Goal: Share content: Share content

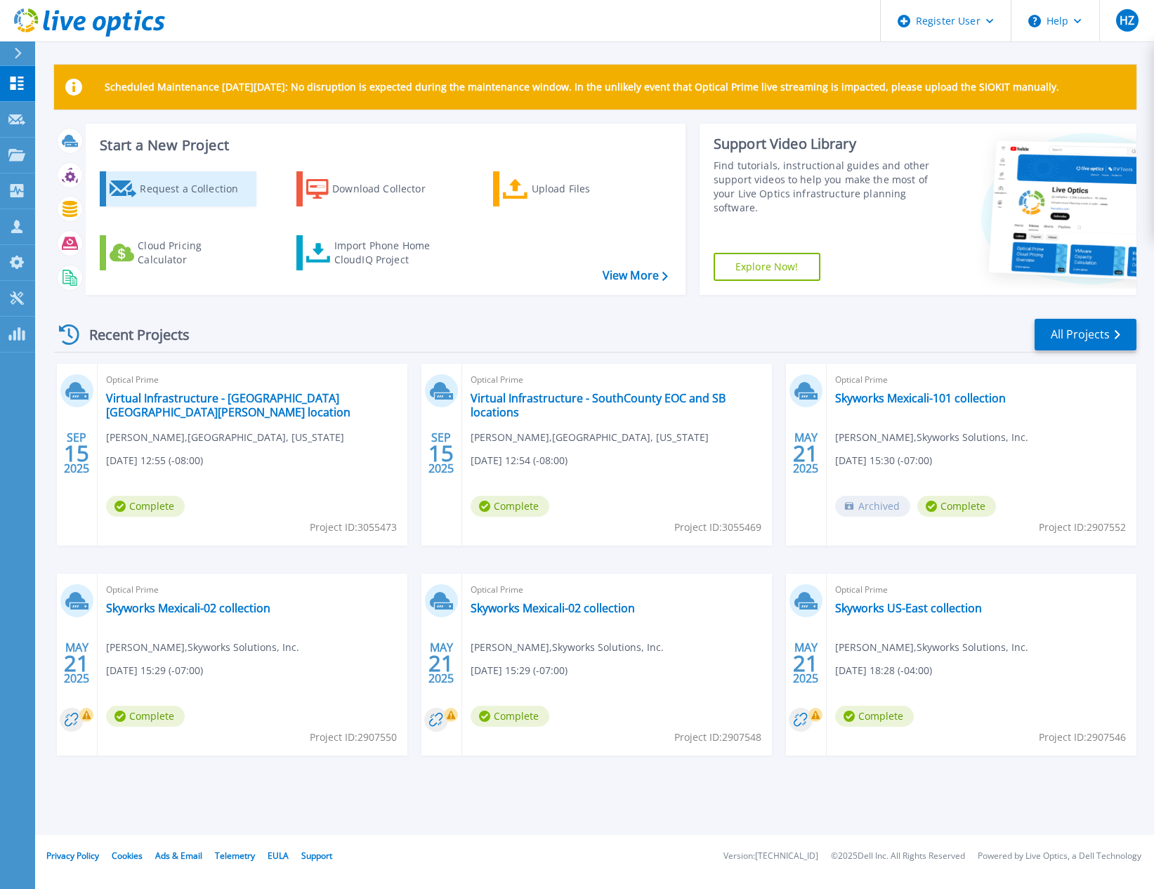
click at [172, 187] on div "Request a Collection" at bounding box center [196, 189] width 112 height 28
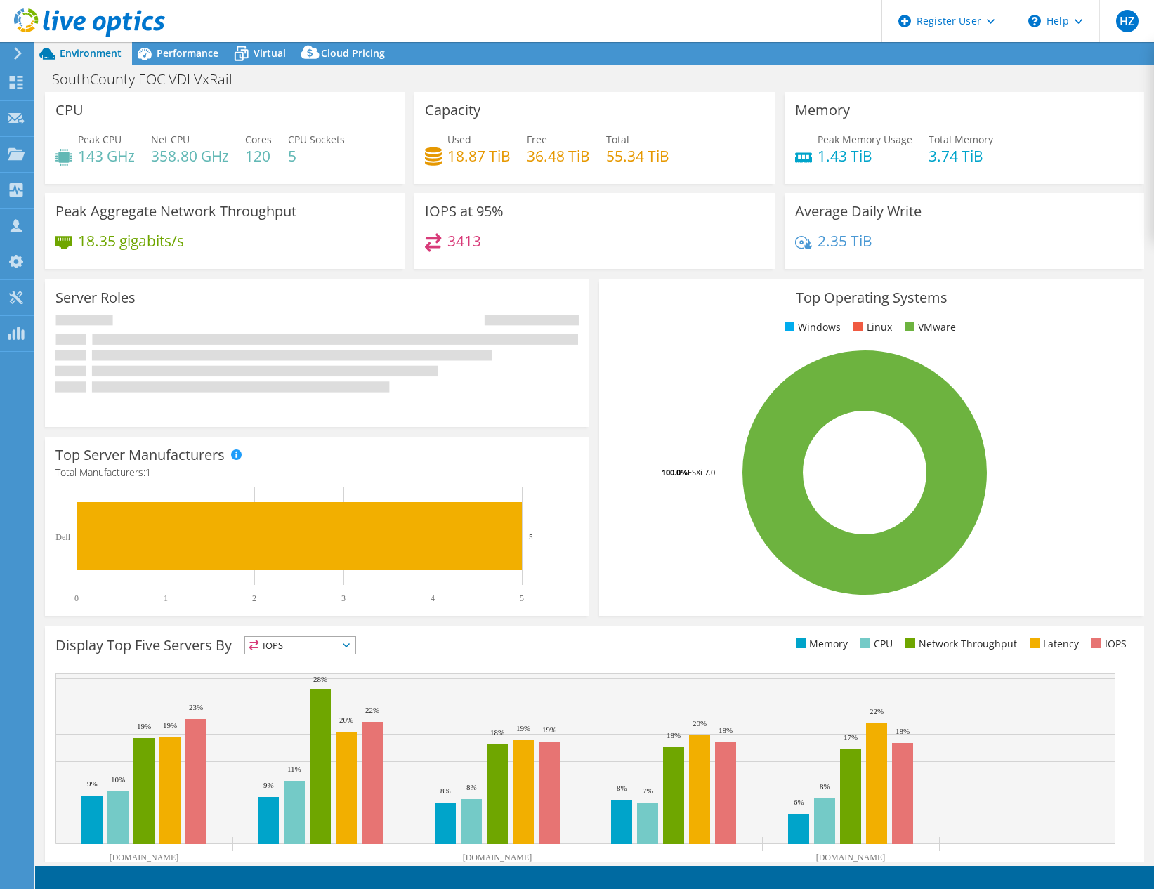
select select "USD"
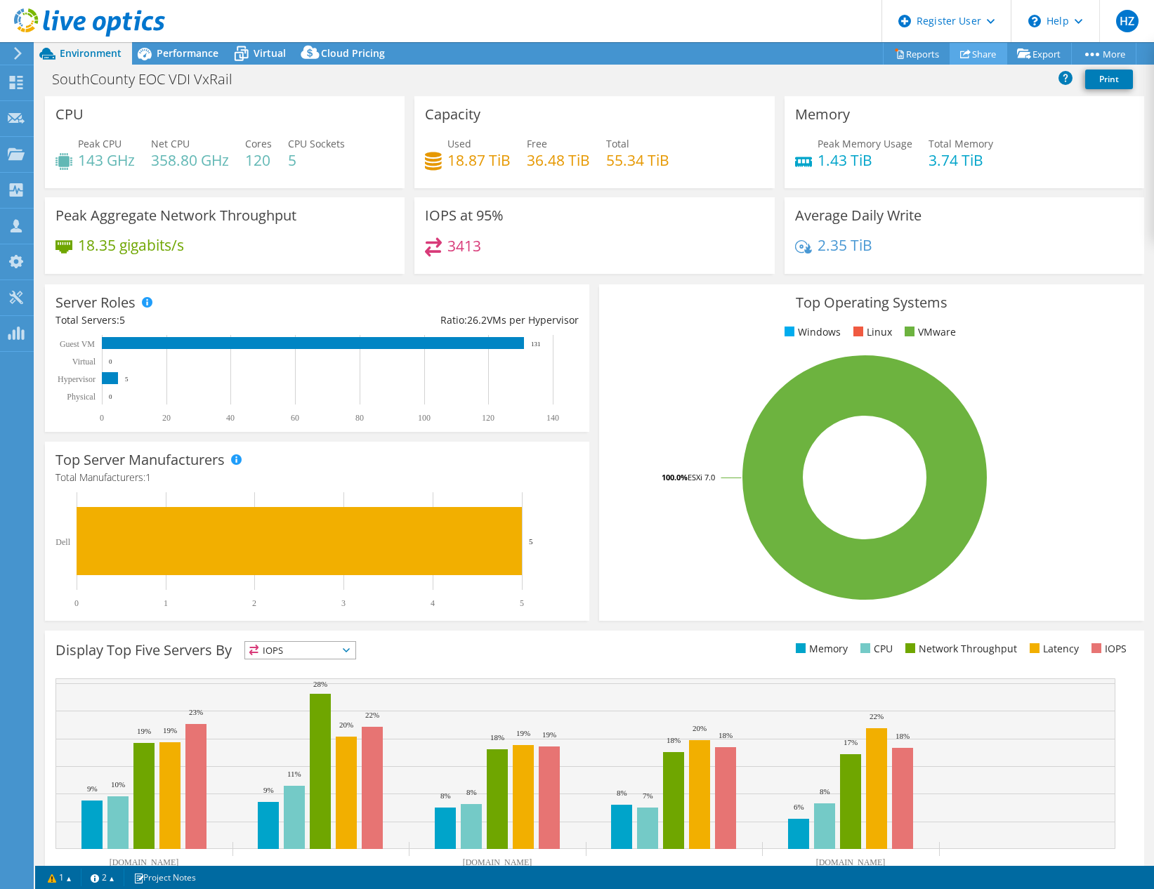
click at [970, 54] on link "Share" at bounding box center [978, 54] width 58 height 22
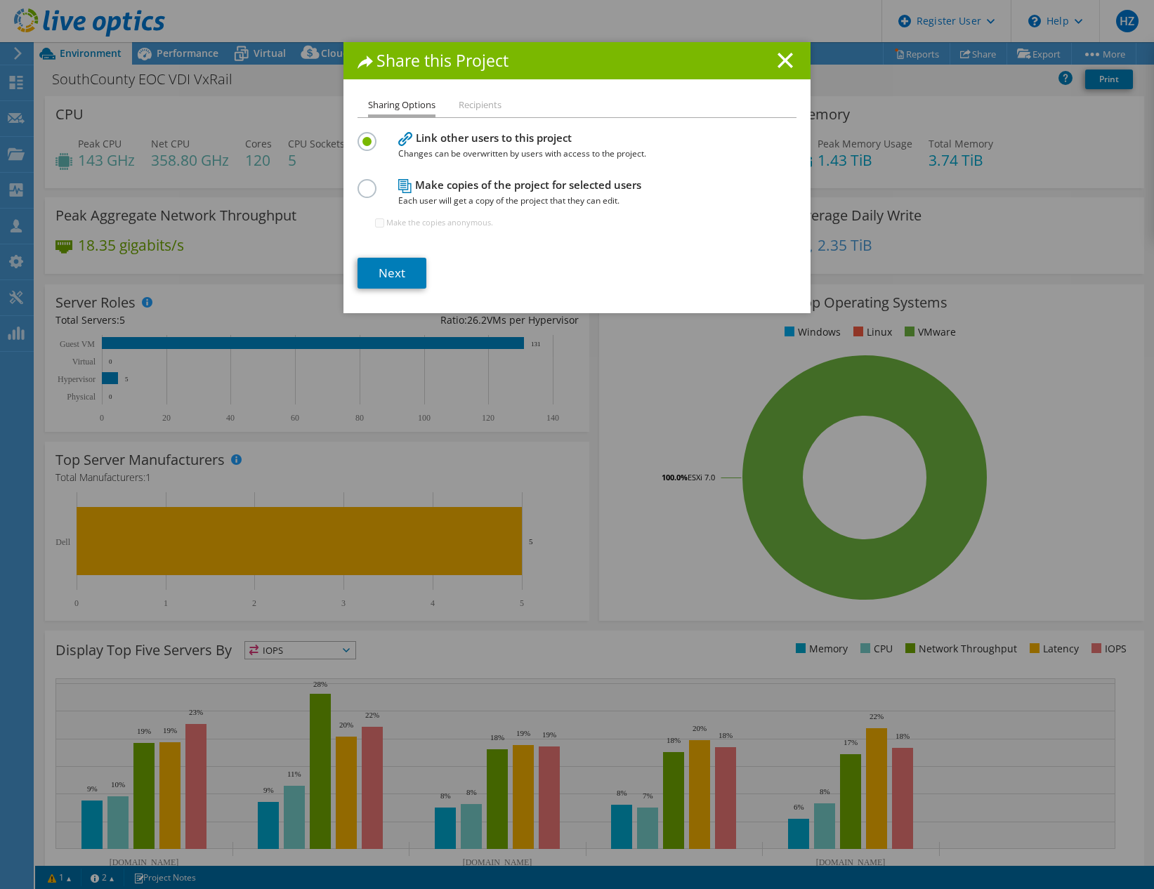
click at [357, 183] on label at bounding box center [369, 181] width 25 height 4
click at [0, 0] on input "radio" at bounding box center [0, 0] width 0 height 0
click at [393, 270] on link "Next" at bounding box center [391, 273] width 69 height 31
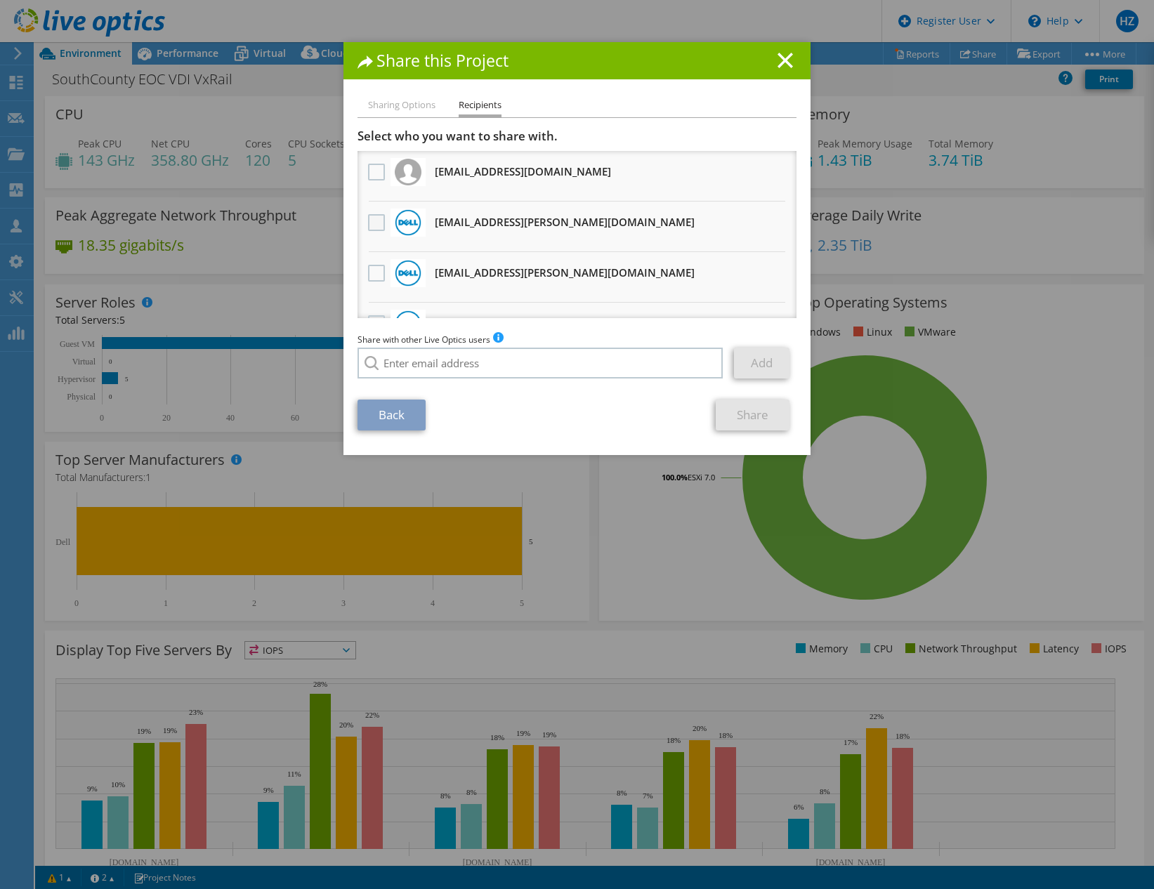
click at [369, 223] on label at bounding box center [378, 222] width 20 height 17
click at [0, 0] on input "checkbox" at bounding box center [0, 0] width 0 height 0
click at [750, 412] on link "Share" at bounding box center [753, 415] width 74 height 31
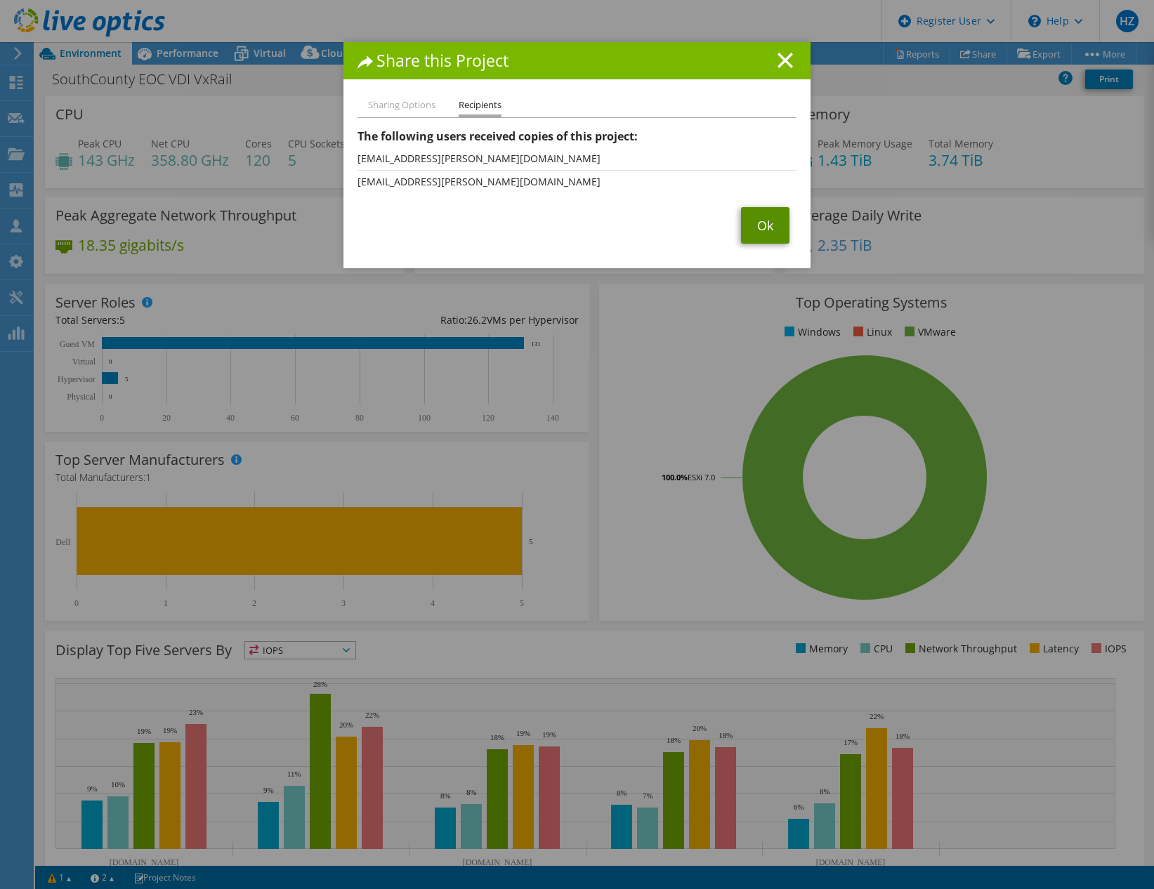
click at [761, 220] on link "Ok" at bounding box center [765, 225] width 48 height 37
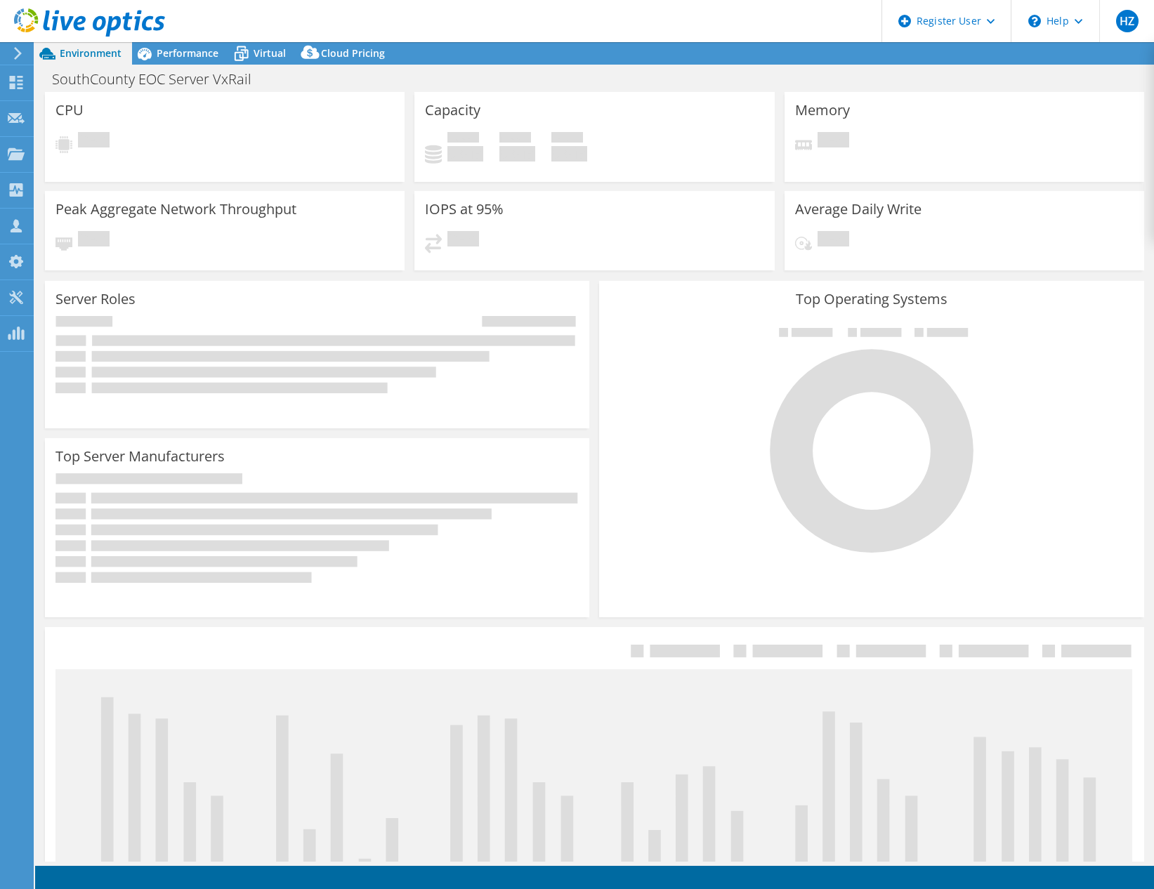
select select "USD"
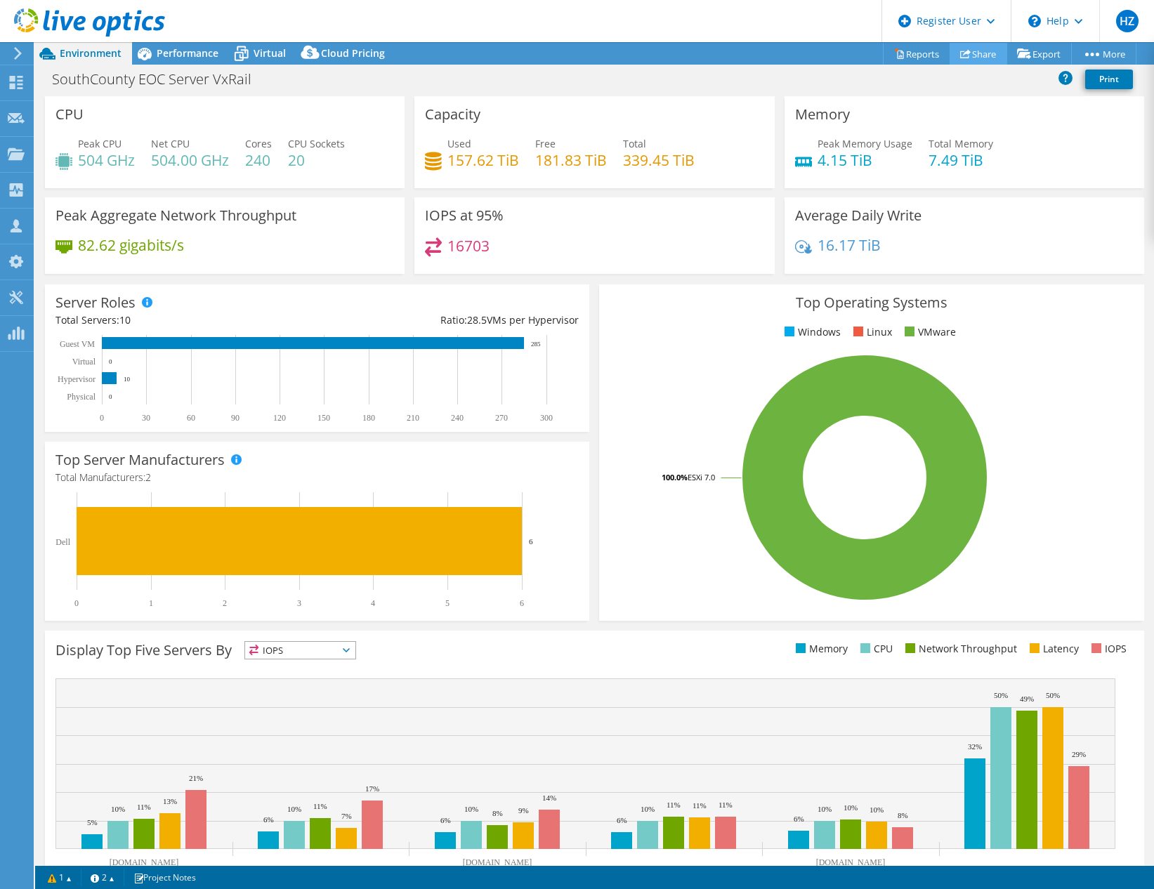
click at [985, 53] on link "Share" at bounding box center [978, 54] width 58 height 22
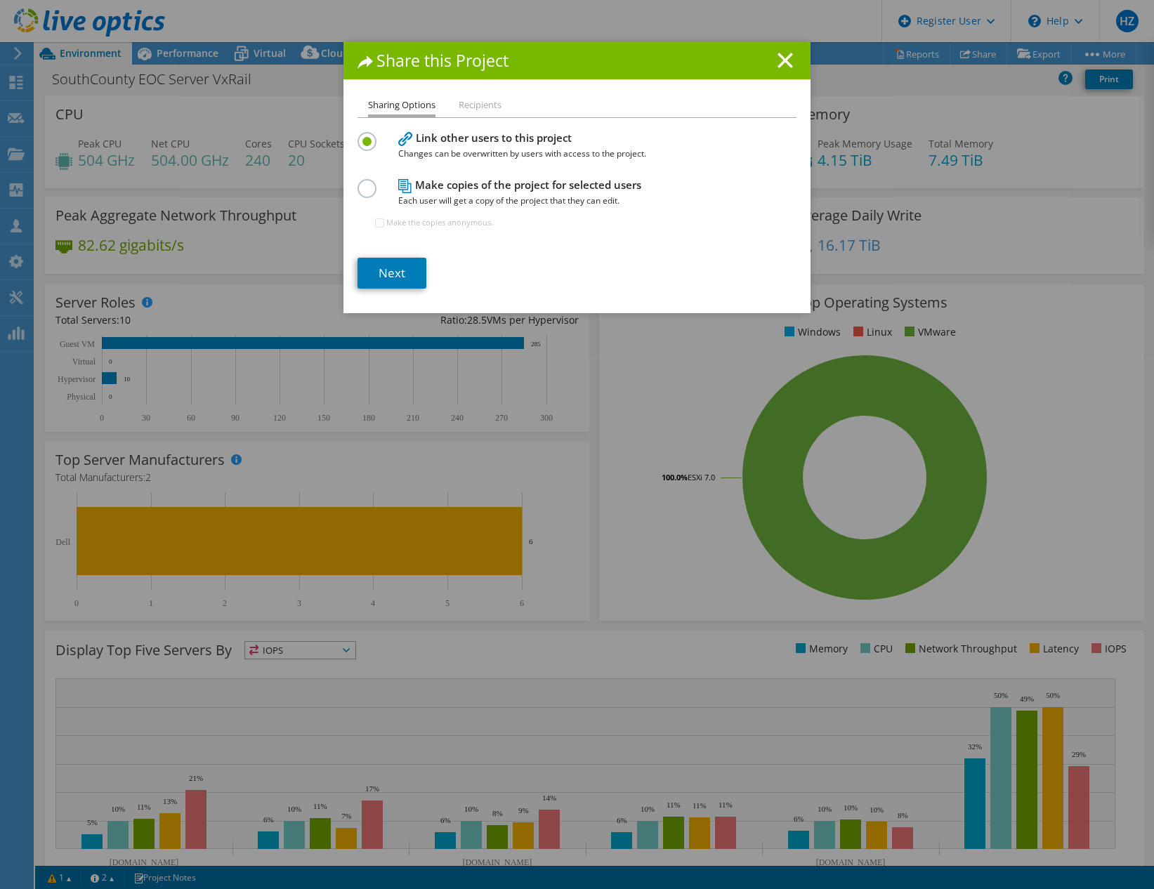
click at [434, 187] on h4 "Make copies of the project for selected users Each user will get a copy of the …" at bounding box center [573, 193] width 351 height 32
click at [364, 183] on label at bounding box center [369, 181] width 25 height 4
click at [0, 0] on input "radio" at bounding box center [0, 0] width 0 height 0
click at [389, 258] on link "Next" at bounding box center [391, 273] width 69 height 31
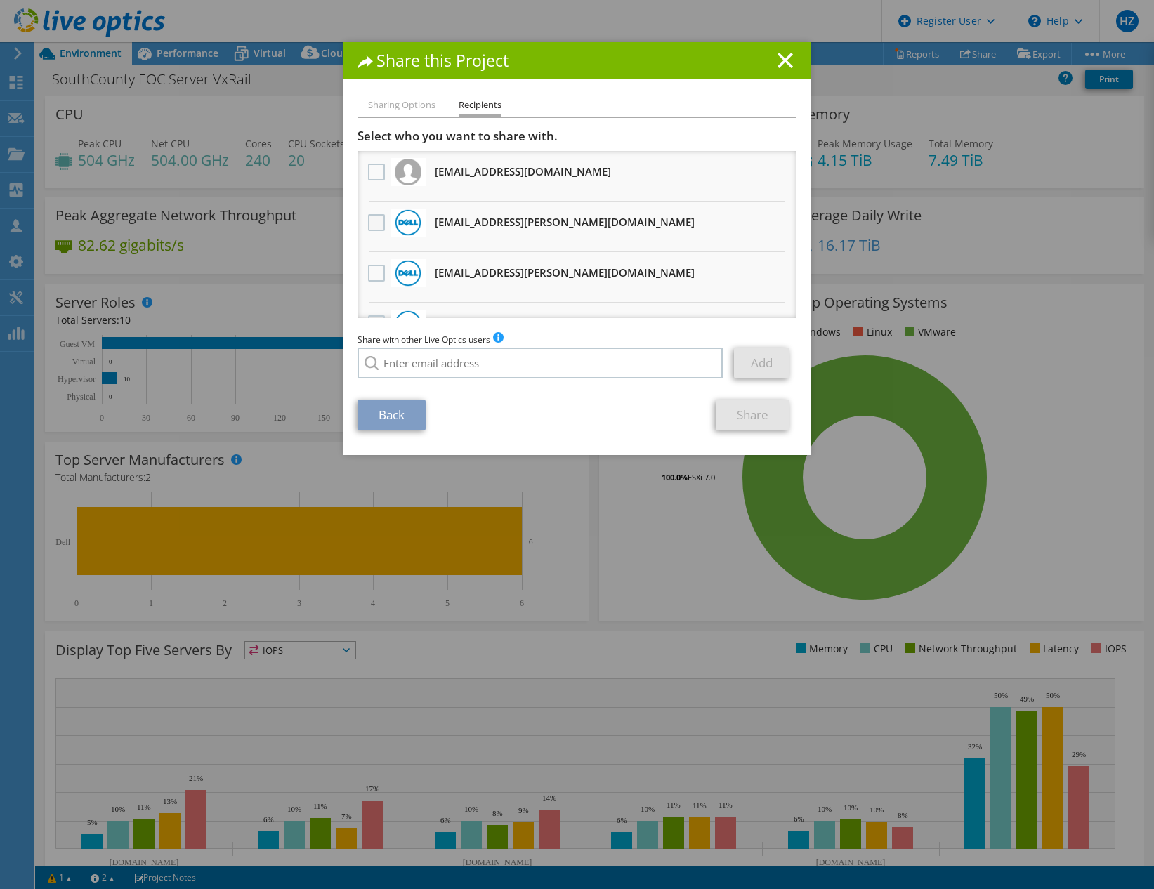
click at [368, 223] on label at bounding box center [378, 222] width 20 height 17
click at [0, 0] on input "checkbox" at bounding box center [0, 0] width 0 height 0
click at [732, 414] on link "Share" at bounding box center [753, 415] width 74 height 31
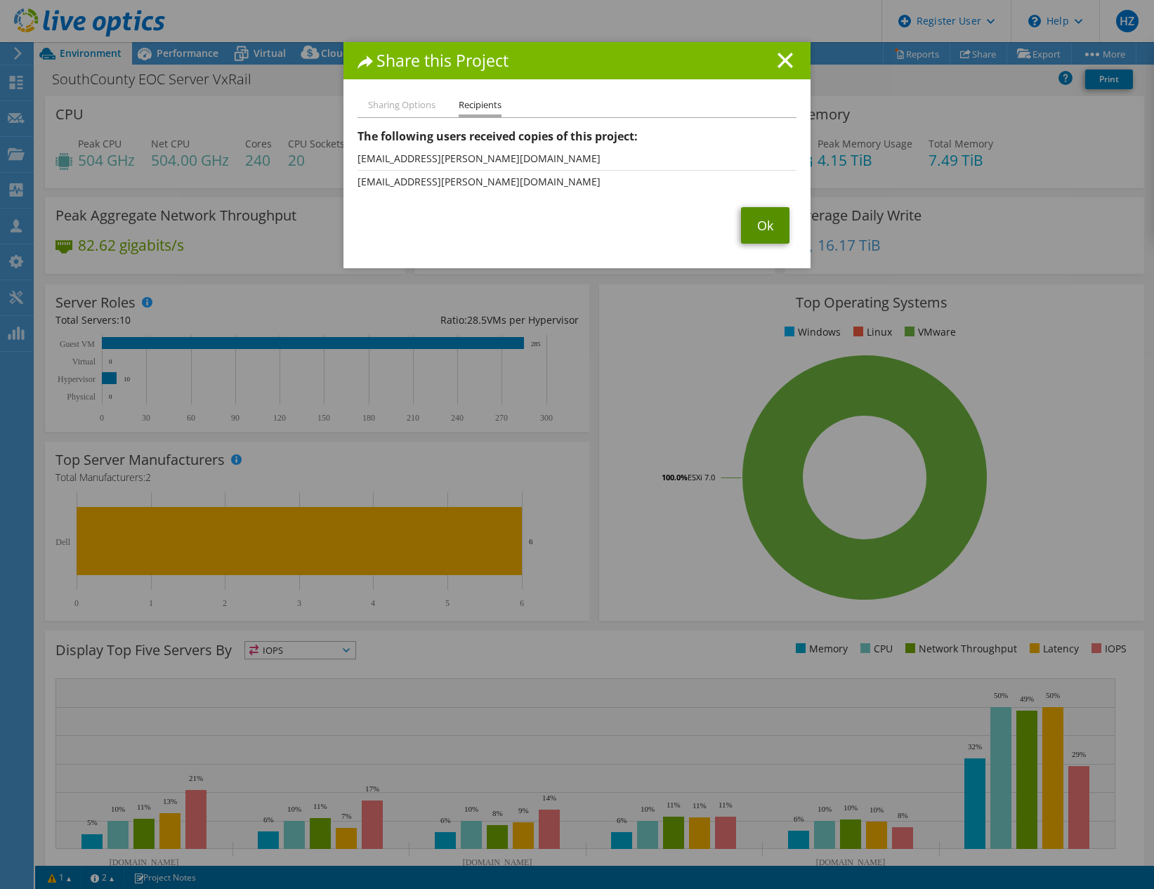
drag, startPoint x: 747, startPoint y: 213, endPoint x: 553, endPoint y: 231, distance: 194.7
click at [746, 211] on link "Ok" at bounding box center [765, 225] width 48 height 37
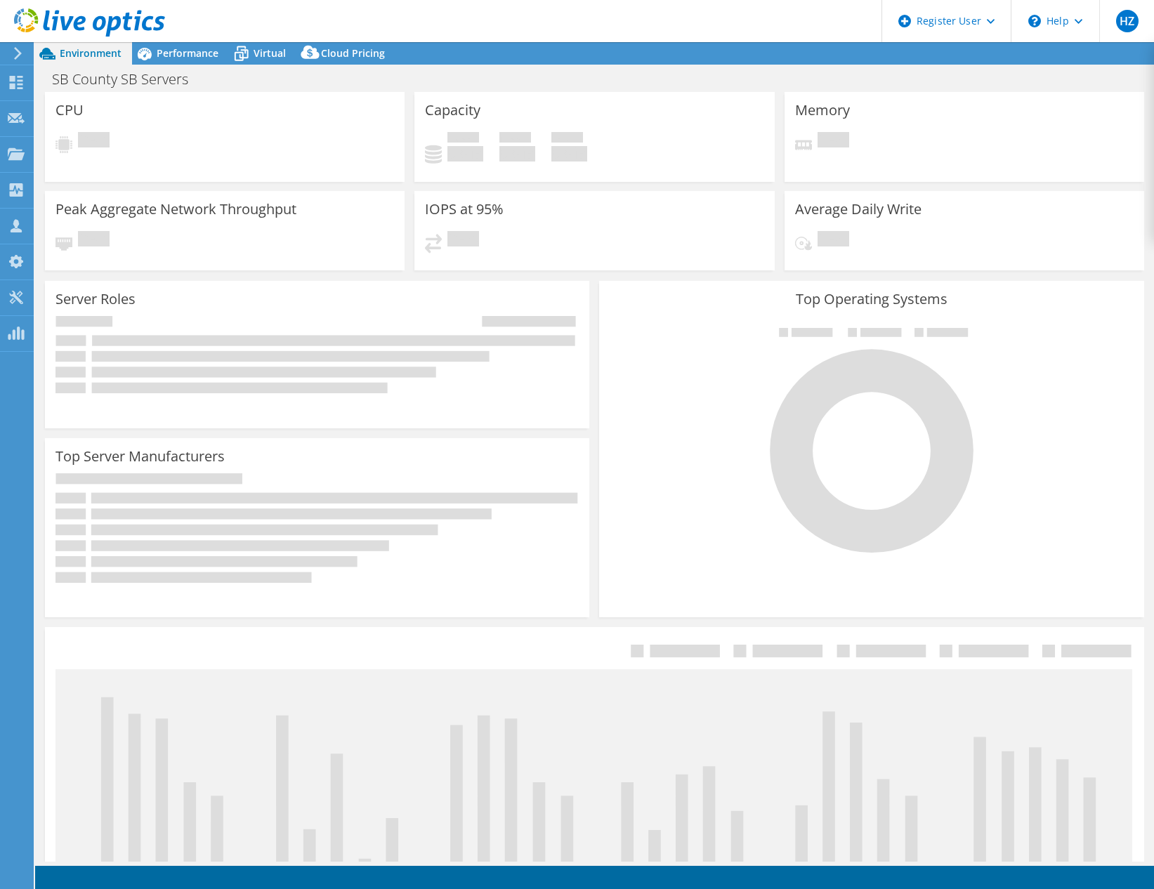
select select "USD"
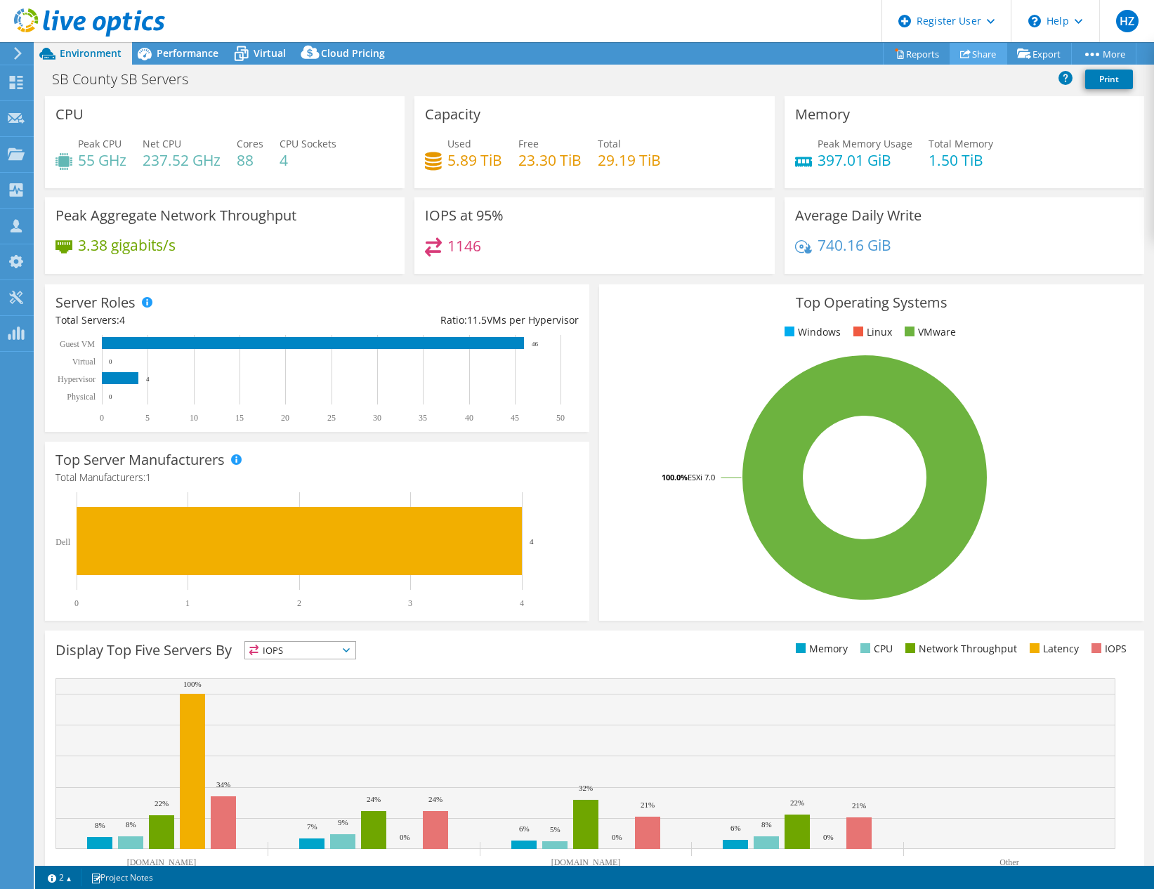
click at [980, 48] on link "Share" at bounding box center [978, 54] width 58 height 22
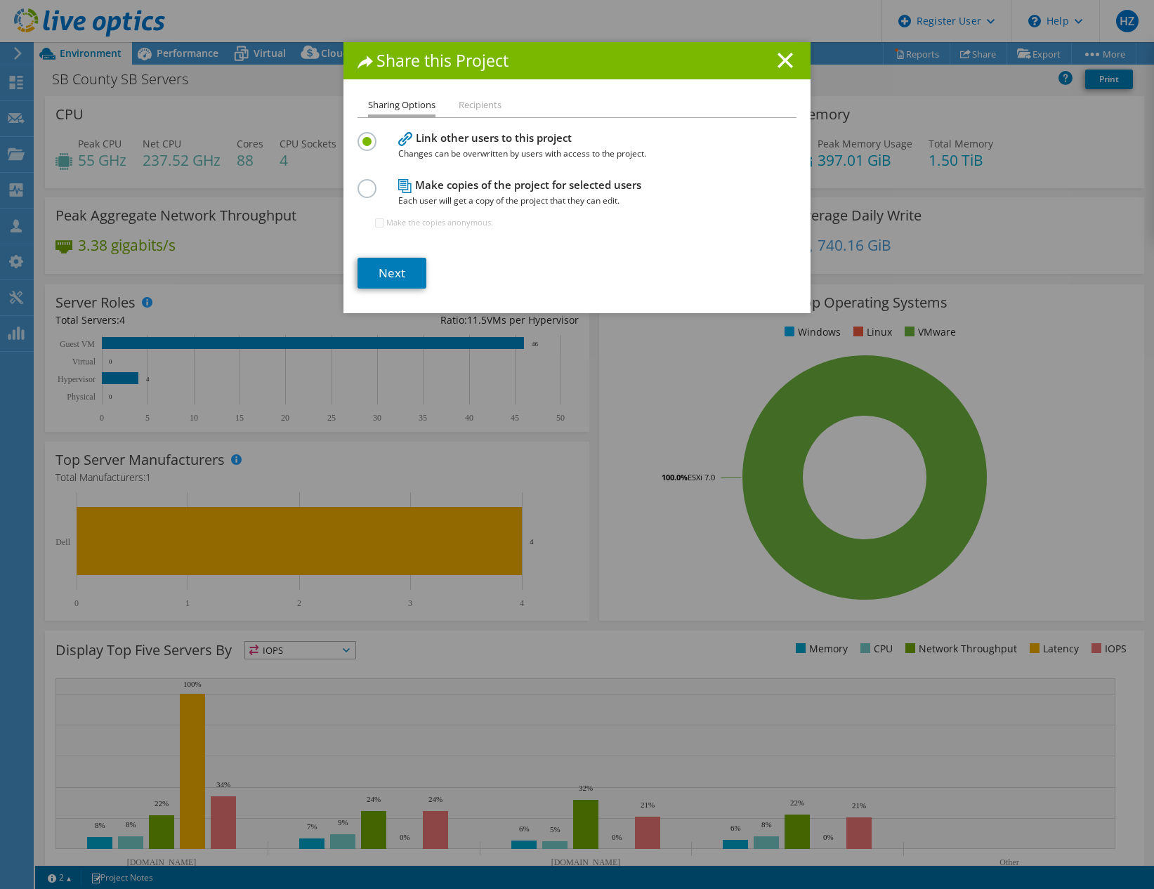
click at [357, 183] on label at bounding box center [369, 181] width 25 height 4
click at [0, 0] on input "radio" at bounding box center [0, 0] width 0 height 0
click at [392, 272] on link "Next" at bounding box center [391, 273] width 69 height 31
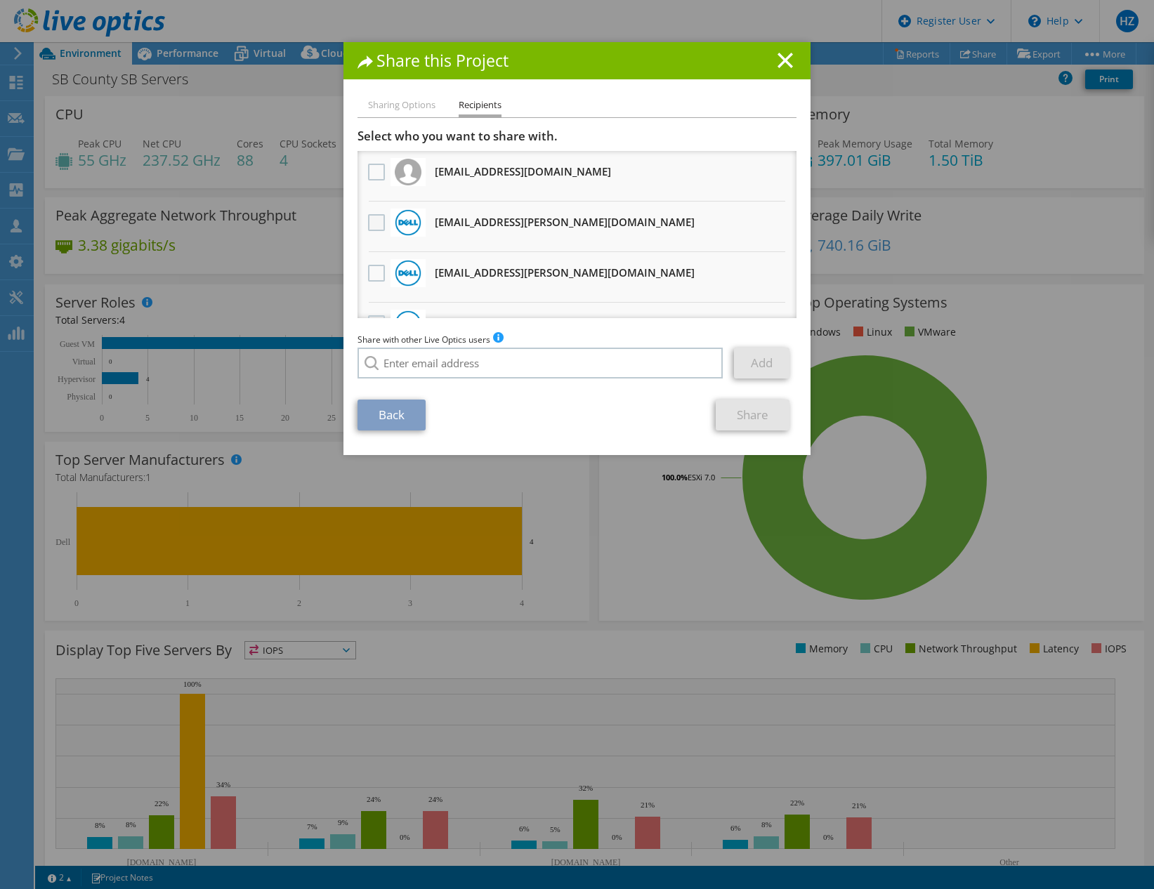
click at [368, 220] on label at bounding box center [378, 222] width 20 height 17
click at [0, 0] on input "checkbox" at bounding box center [0, 0] width 0 height 0
click at [735, 409] on link "Share" at bounding box center [753, 415] width 74 height 31
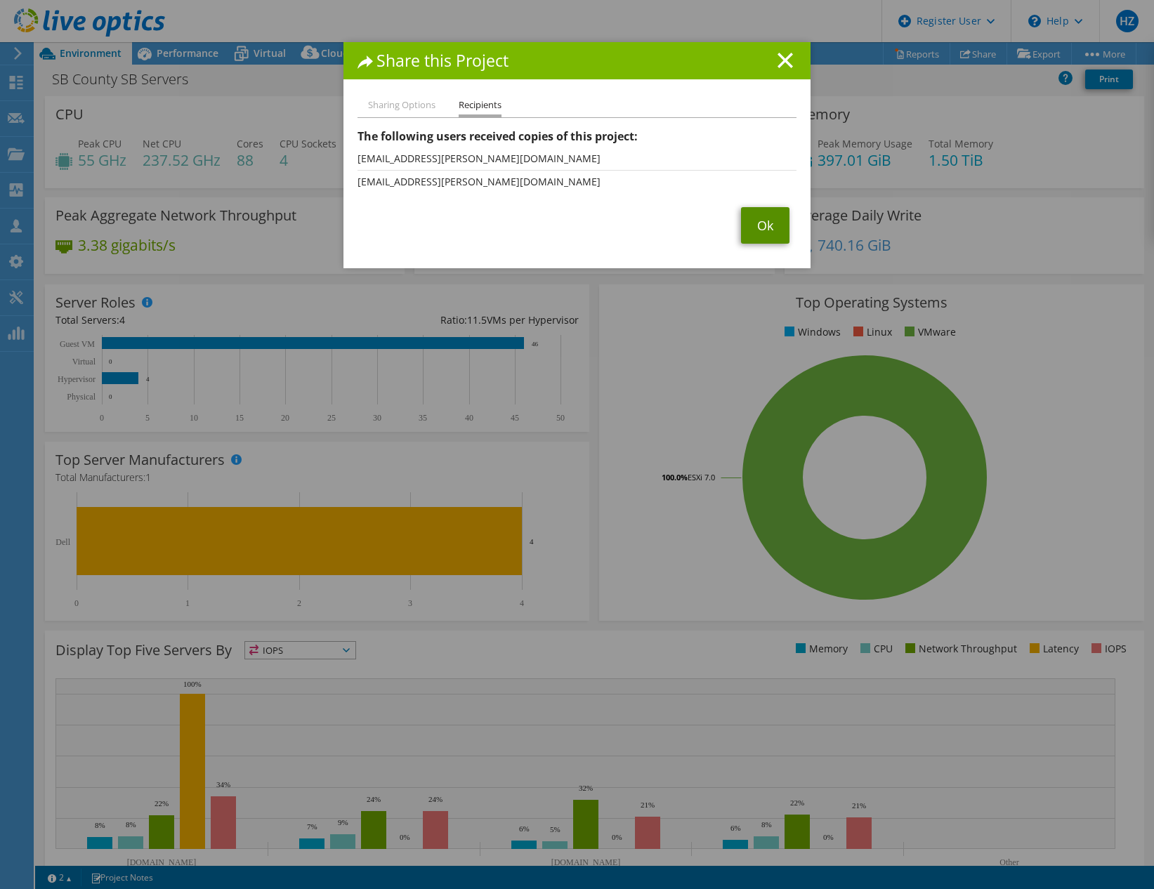
click at [777, 213] on link "Ok" at bounding box center [765, 225] width 48 height 37
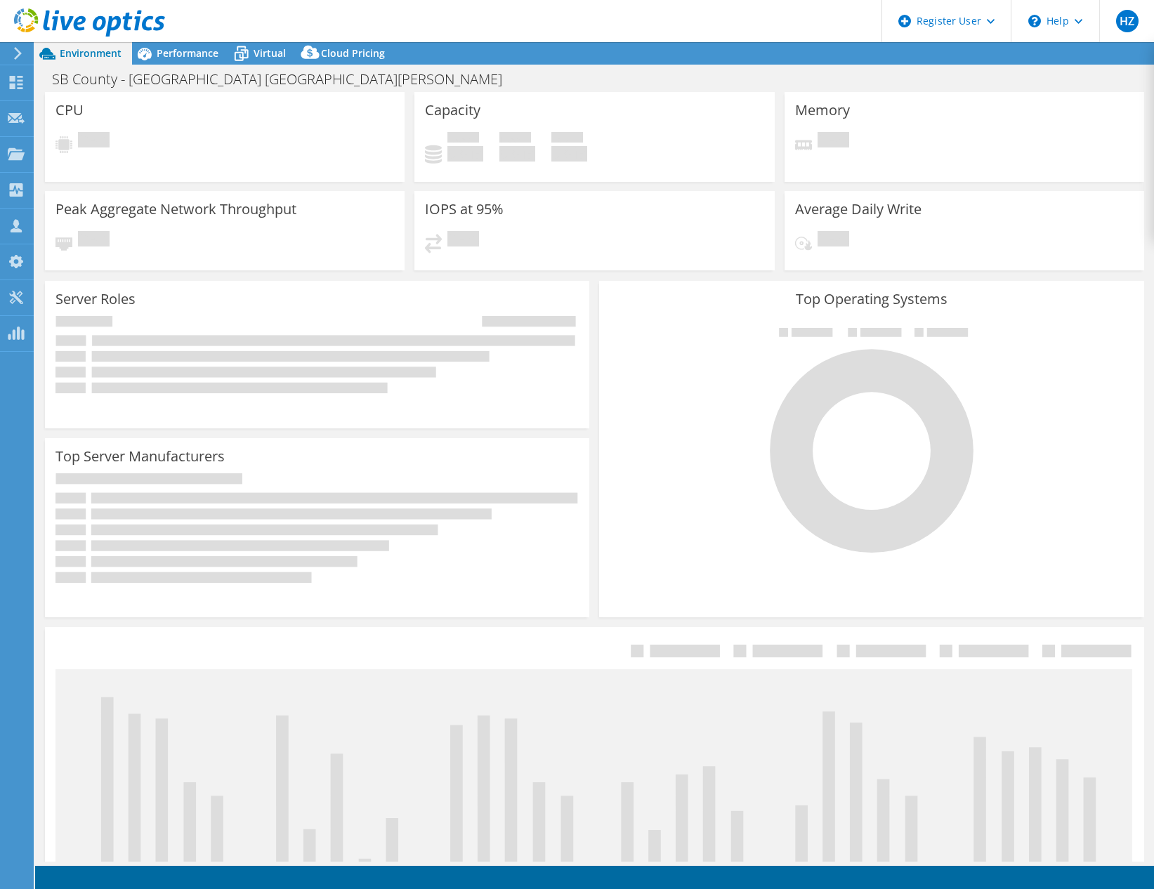
select select "USD"
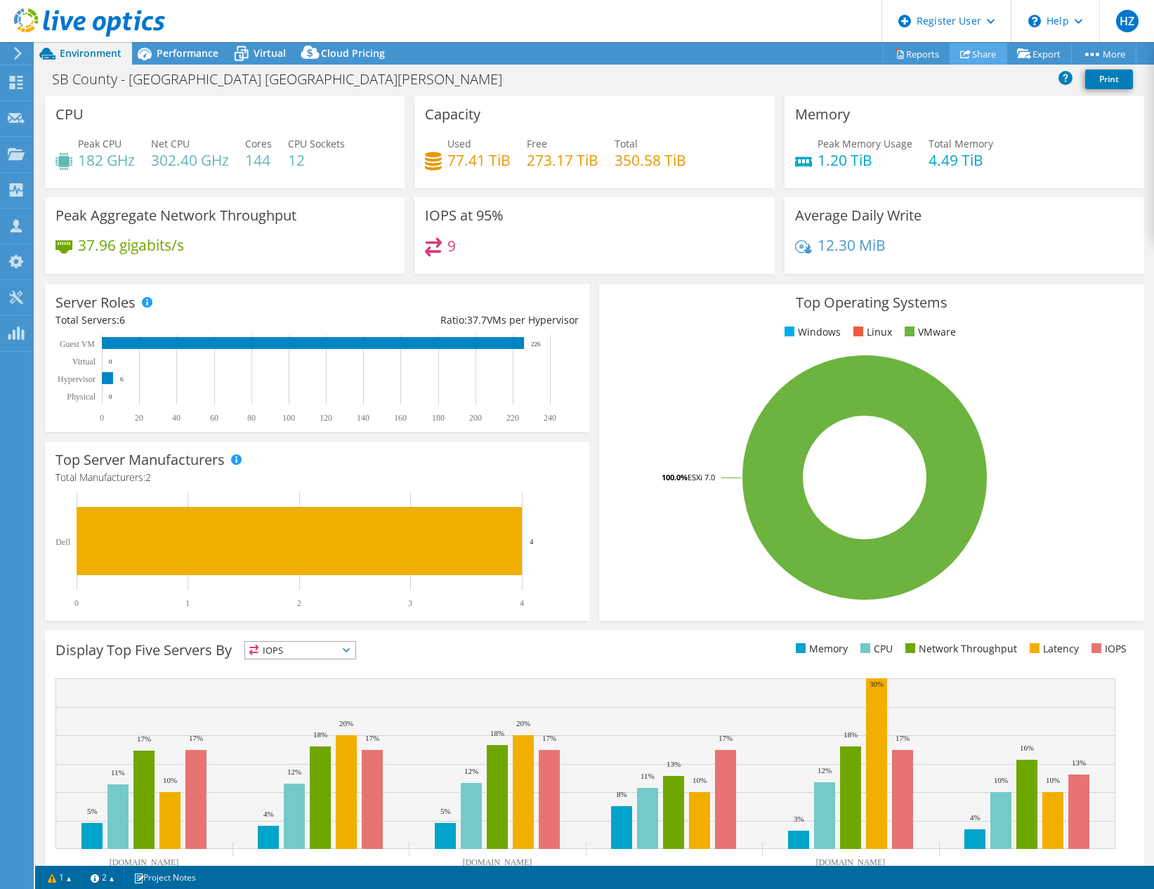
click at [978, 59] on link "Share" at bounding box center [978, 54] width 58 height 22
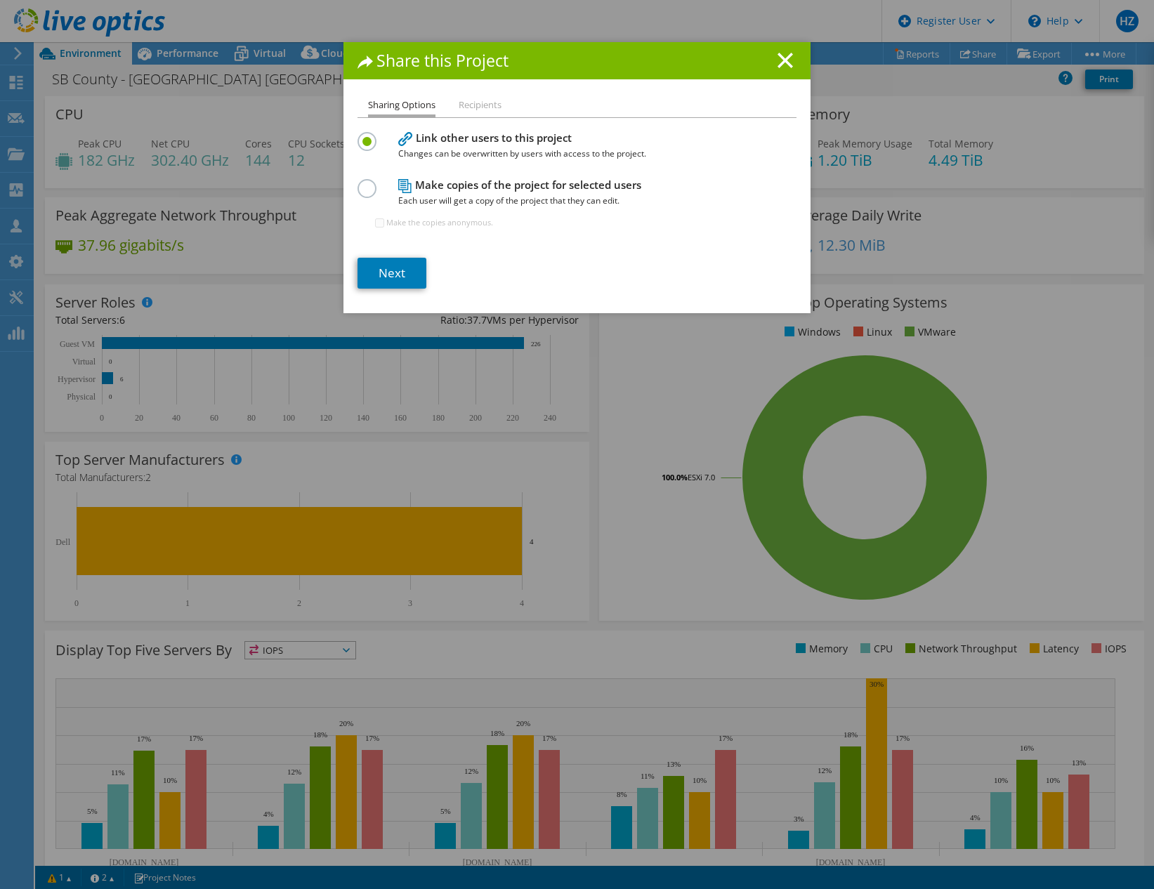
click at [362, 183] on label at bounding box center [369, 181] width 25 height 4
click at [0, 0] on input "radio" at bounding box center [0, 0] width 0 height 0
click at [403, 273] on link "Next" at bounding box center [391, 273] width 69 height 31
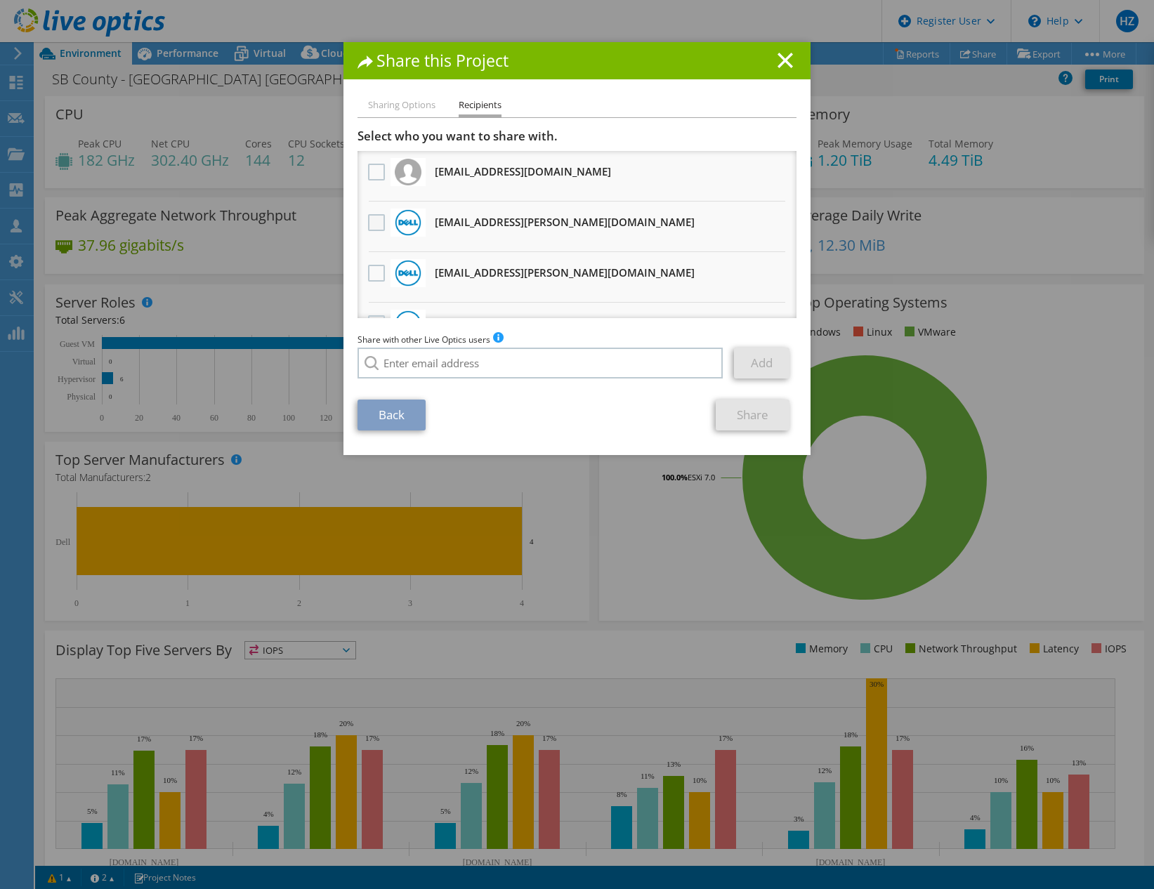
click at [374, 225] on label at bounding box center [378, 222] width 20 height 17
click at [0, 0] on input "checkbox" at bounding box center [0, 0] width 0 height 0
click at [743, 415] on link "Share" at bounding box center [753, 415] width 74 height 31
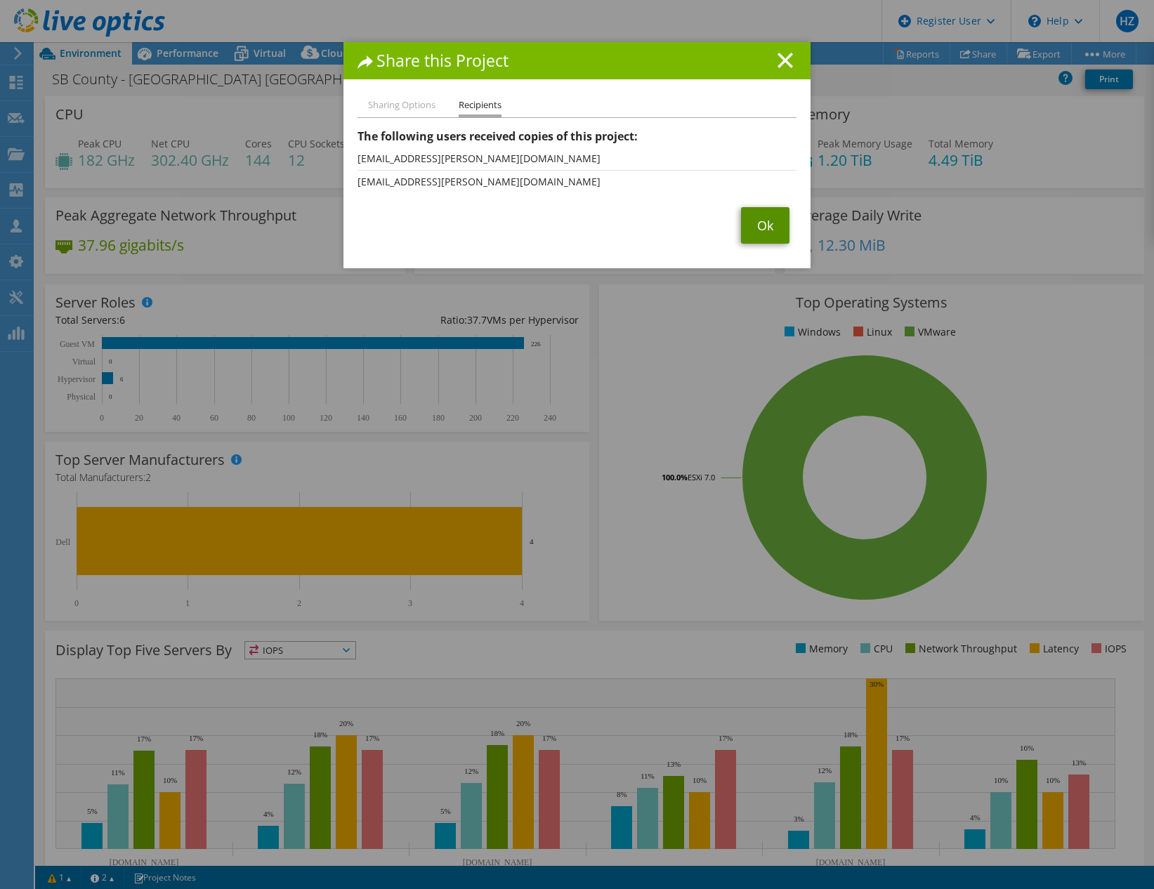
click at [754, 222] on link "Ok" at bounding box center [765, 225] width 48 height 37
